Goal: Task Accomplishment & Management: Use online tool/utility

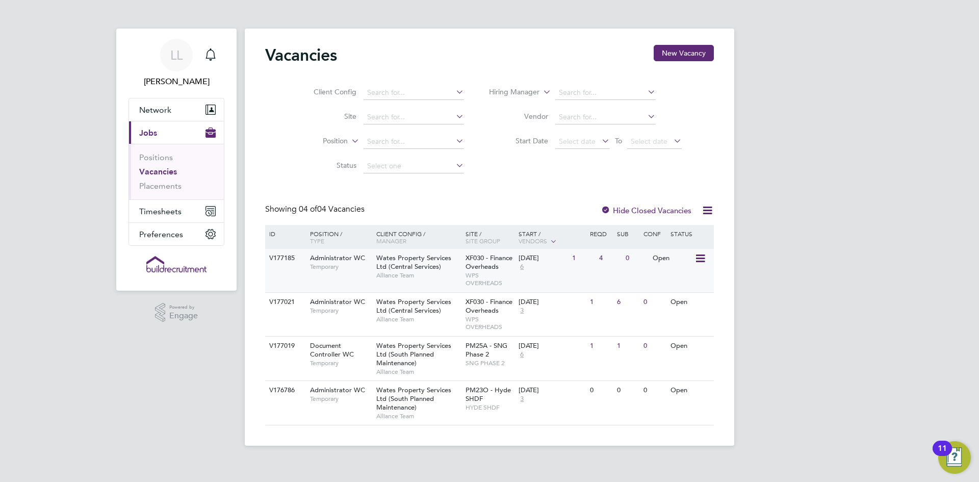
click at [422, 266] on span "Wates Property Services Ltd (Central Services)" at bounding box center [413, 261] width 75 height 17
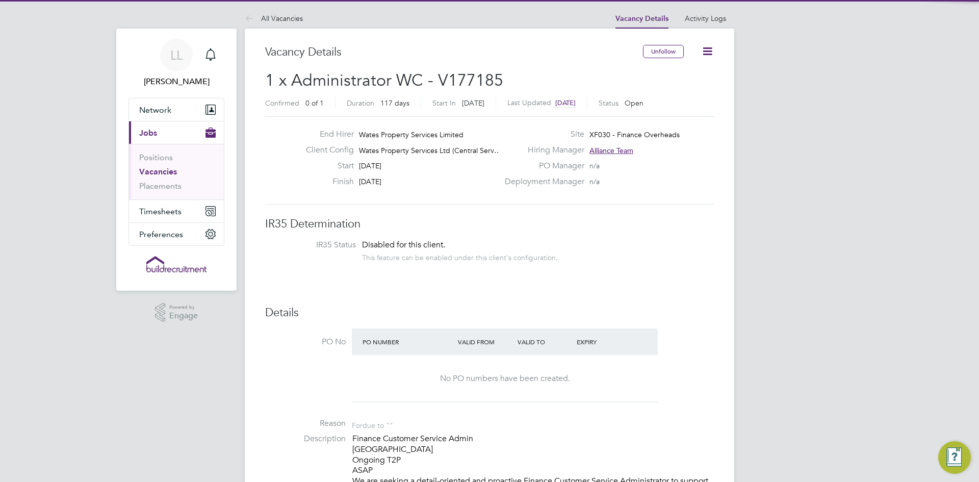
click at [698, 248] on li "IR35 Status Disabled for this client. This feature can be enabled under this cl…" at bounding box center [489, 252] width 428 height 25
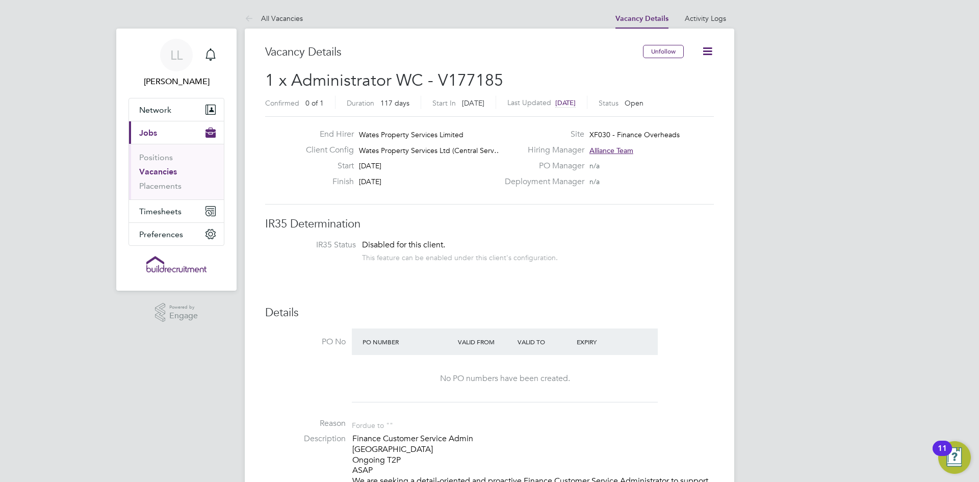
click at [163, 175] on link "Vacancies" at bounding box center [158, 172] width 38 height 10
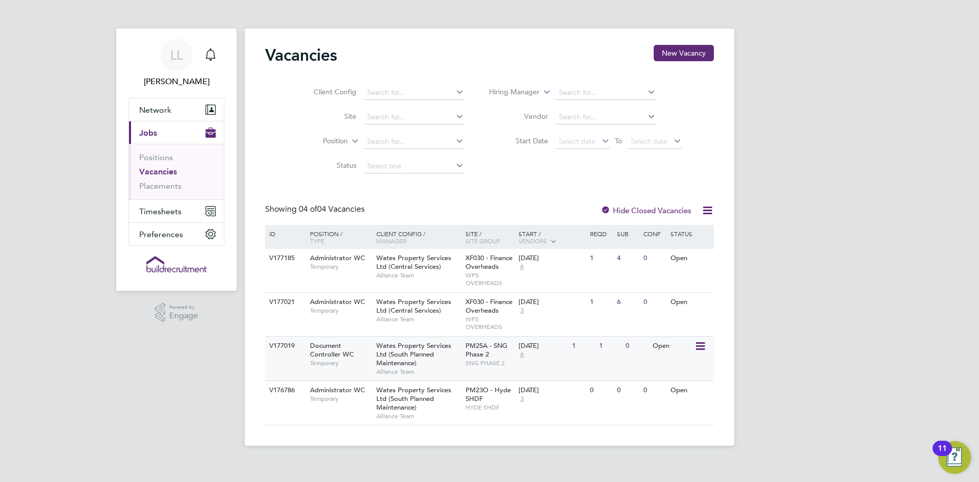
click at [669, 361] on div "V177019 Document Controller WC Temporary Wates Property Services Ltd (South Pla…" at bounding box center [489, 358] width 449 height 44
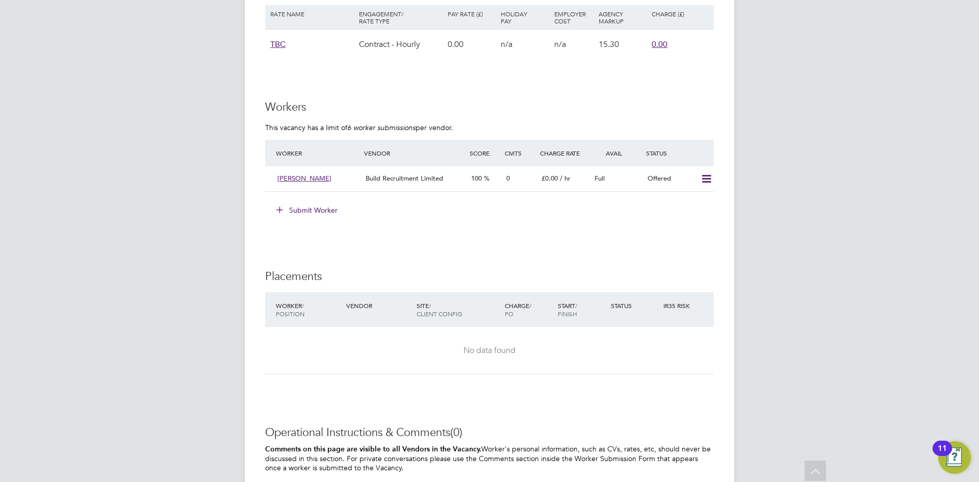
scroll to position [816, 0]
